Goal: Information Seeking & Learning: Learn about a topic

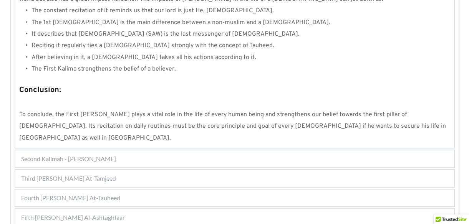
scroll to position [757, 0]
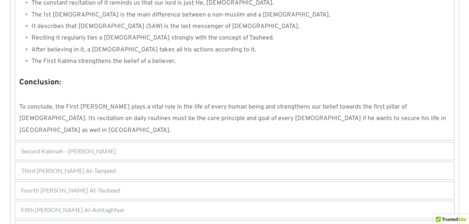
click at [143, 182] on div "Fourth [PERSON_NAME] At-Tauheed" at bounding box center [234, 190] width 439 height 17
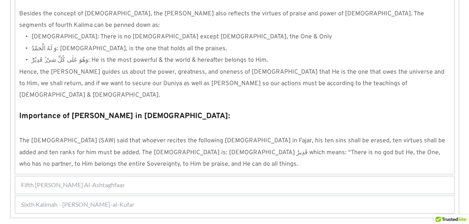
scroll to position [731, 0]
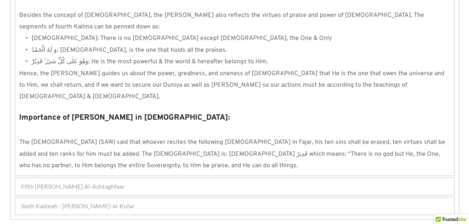
click at [170, 178] on div "Fifth [PERSON_NAME] Al-Ashtaghfaar" at bounding box center [234, 186] width 439 height 17
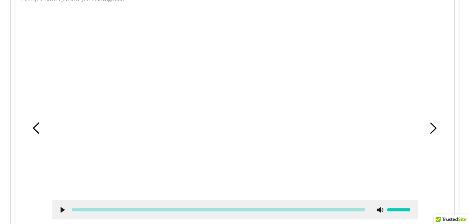
scroll to position [276, 0]
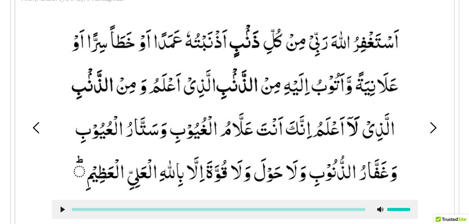
click at [420, 96] on div at bounding box center [234, 119] width 377 height 211
click at [60, 209] on icon at bounding box center [63, 210] width 6 height 6
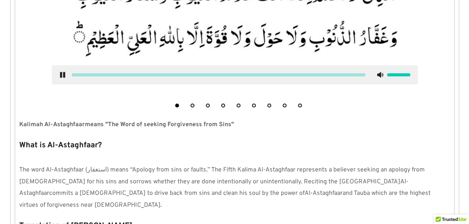
scroll to position [407, 0]
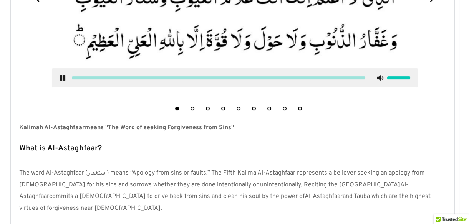
drag, startPoint x: 62, startPoint y: 80, endPoint x: 62, endPoint y: 75, distance: 4.6
click at [62, 75] on div at bounding box center [235, 77] width 366 height 19
click at [62, 75] on icon at bounding box center [63, 78] width 6 height 6
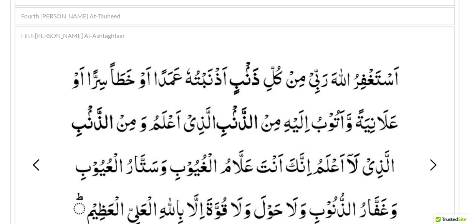
scroll to position [227, 0]
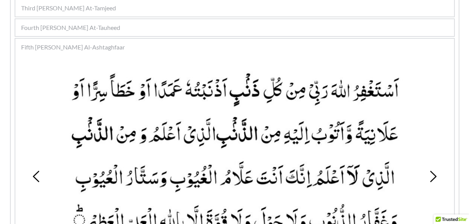
click at [436, 176] on icon at bounding box center [433, 177] width 12 height 12
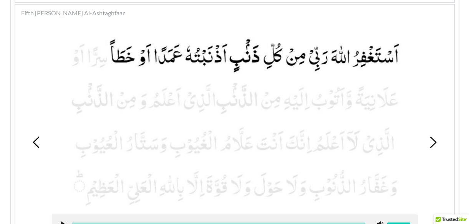
scroll to position [268, 0]
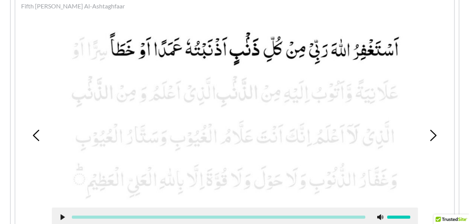
click at [61, 214] on icon at bounding box center [63, 217] width 6 height 6
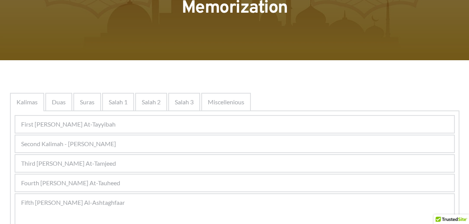
scroll to position [81, 0]
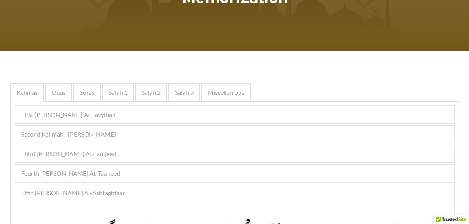
click at [107, 172] on span "Fourth [PERSON_NAME] At-Tauheed" at bounding box center [70, 173] width 99 height 9
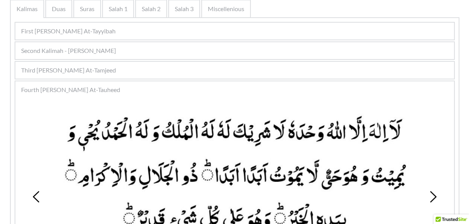
scroll to position [180, 0]
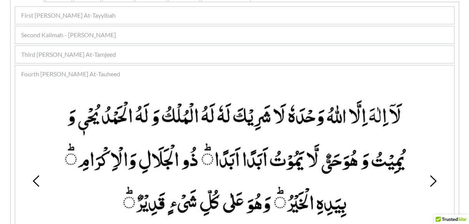
click at [168, 191] on picture at bounding box center [235, 159] width 366 height 128
